Goal: Task Accomplishment & Management: Use online tool/utility

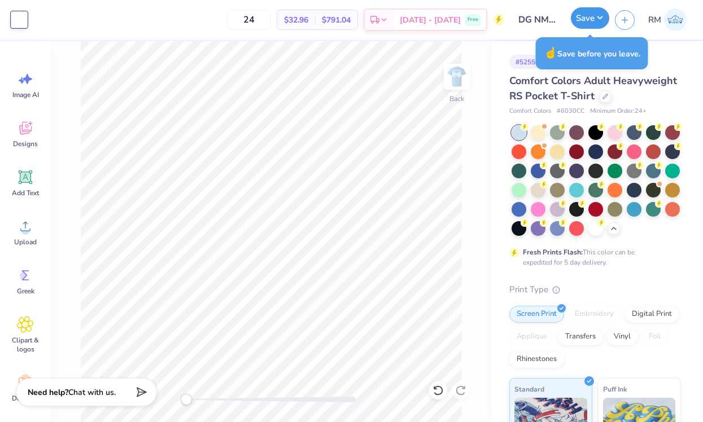
click at [584, 24] on button "Save" at bounding box center [590, 17] width 38 height 21
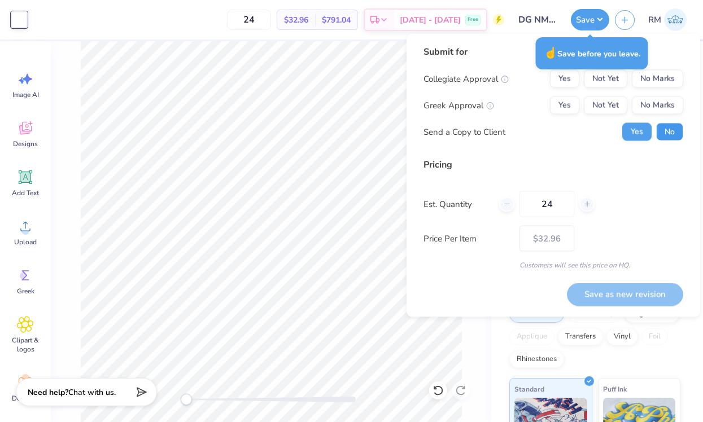
click at [661, 136] on button "No" at bounding box center [669, 132] width 27 height 18
click at [618, 114] on div "Collegiate Approval Yes Not Yet No Marks Greek Approval Yes Not Yet No Marks Se…" at bounding box center [553, 105] width 260 height 71
click at [650, 95] on div "Collegiate Approval Yes Not Yet No Marks Greek Approval Yes Not Yet No Marks Se…" at bounding box center [553, 105] width 260 height 71
click at [621, 108] on button "Not Yet" at bounding box center [605, 106] width 43 height 18
click at [653, 82] on button "No Marks" at bounding box center [657, 79] width 51 height 18
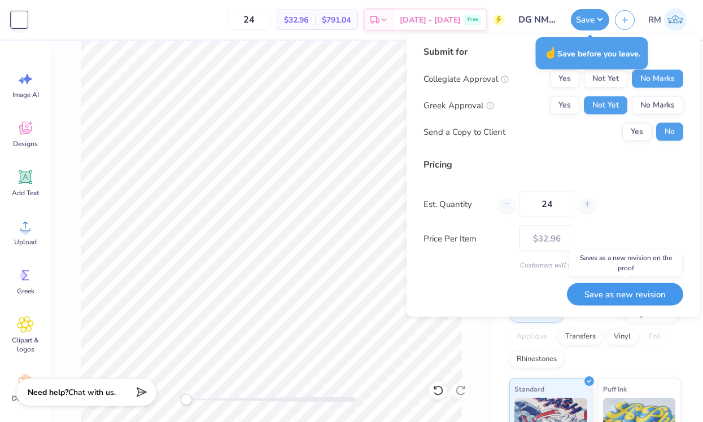
click at [632, 290] on button "Save as new revision" at bounding box center [625, 294] width 116 height 23
type input "$32.96"
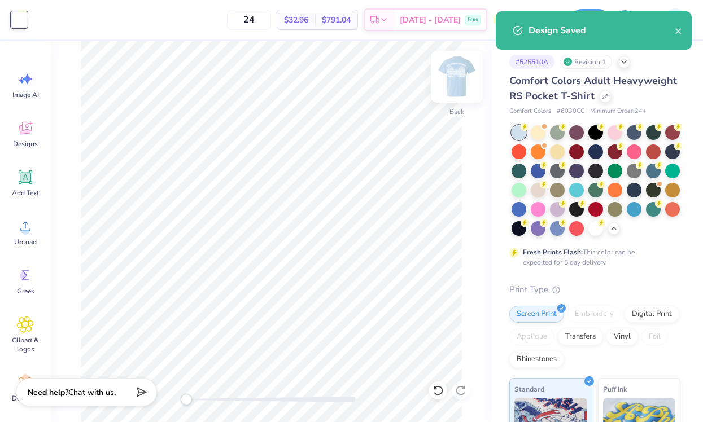
click at [459, 71] on img at bounding box center [456, 76] width 45 height 45
